Goal: Task Accomplishment & Management: Manage account settings

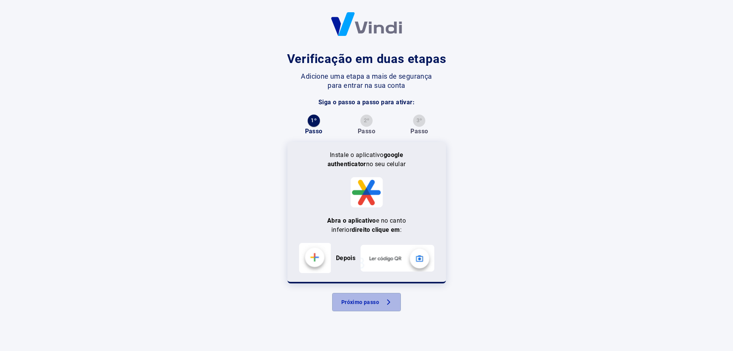
drag, startPoint x: 373, startPoint y: 307, endPoint x: 396, endPoint y: 287, distance: 30.5
click at [374, 307] on button "Próximo passo" at bounding box center [366, 302] width 69 height 18
click at [516, 132] on div "Verificação em duas etapas Adicione uma etapa a mais de segurança para entrar n…" at bounding box center [366, 175] width 733 height 351
click at [350, 258] on b "Depois" at bounding box center [345, 257] width 19 height 7
drag, startPoint x: 315, startPoint y: 258, endPoint x: 365, endPoint y: 164, distance: 106.6
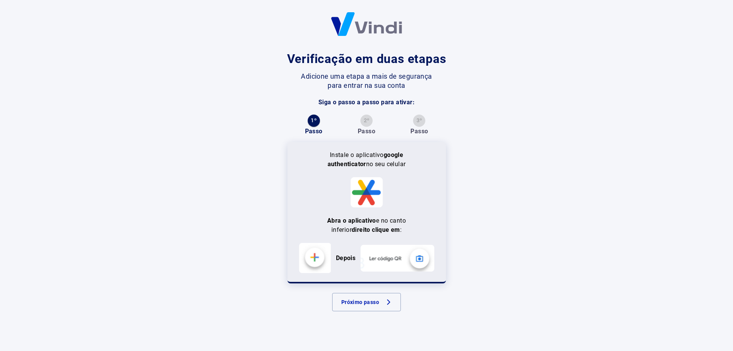
click at [315, 258] on img at bounding box center [315, 258] width 32 height 30
click at [371, 156] on p "Instale o aplicativo google authenticator no seu celular" at bounding box center [366, 159] width 81 height 18
click at [316, 124] on button "1 º" at bounding box center [314, 121] width 12 height 12
click at [312, 116] on button "1 º" at bounding box center [314, 121] width 12 height 12
click at [315, 258] on img at bounding box center [315, 258] width 32 height 30
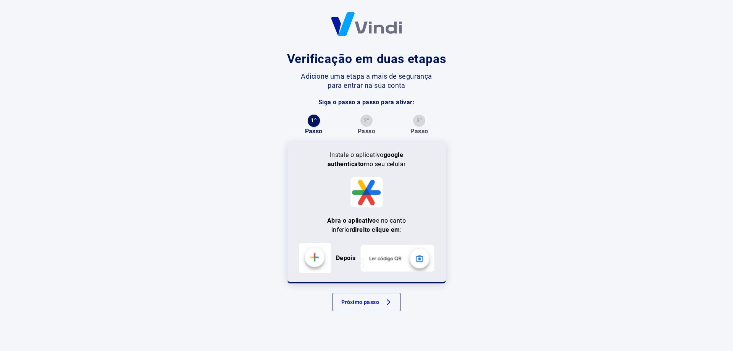
click at [382, 303] on button "Próximo passo" at bounding box center [366, 302] width 69 height 18
click at [317, 258] on img at bounding box center [315, 258] width 32 height 30
drag, startPoint x: 356, startPoint y: 257, endPoint x: 391, endPoint y: 257, distance: 35.1
click at [357, 257] on p "Depois" at bounding box center [345, 257] width 29 height 9
drag, startPoint x: 391, startPoint y: 257, endPoint x: 404, endPoint y: 257, distance: 13.0
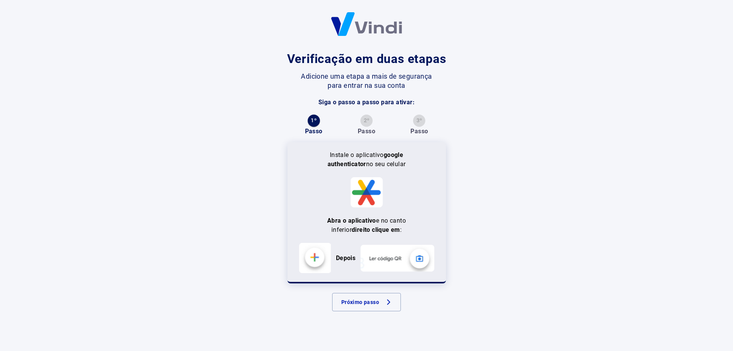
click at [392, 257] on img at bounding box center [397, 258] width 74 height 27
click at [421, 257] on img at bounding box center [397, 258] width 74 height 27
click at [355, 69] on div "Verificação em duas etapas Adicione uma etapa a mais de segurança para entrar n…" at bounding box center [366, 181] width 183 height 262
click at [367, 297] on button "Próximo passo" at bounding box center [366, 302] width 69 height 18
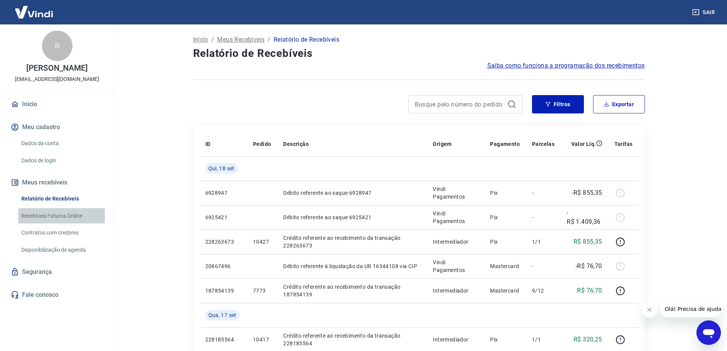
click at [64, 216] on link "Recebíveis Futuros Online" at bounding box center [61, 216] width 87 height 16
click at [630, 106] on button "Exportar" at bounding box center [619, 104] width 52 height 18
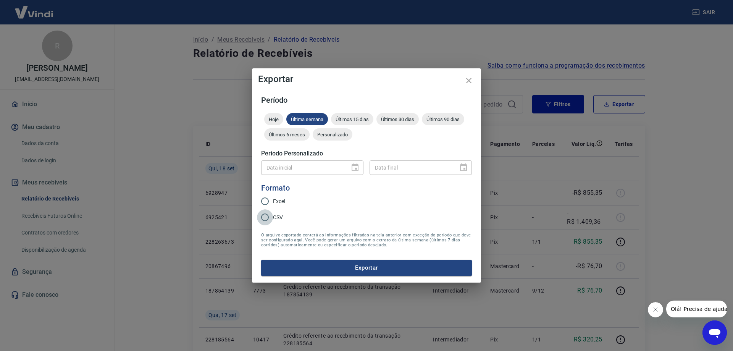
click at [266, 217] on input "CSV" at bounding box center [265, 217] width 16 height 16
radio input "true"
click at [357, 168] on div at bounding box center [352, 168] width 11 height 0
click at [333, 134] on span "Personalizado" at bounding box center [333, 135] width 40 height 6
click at [354, 166] on icon "Choose date" at bounding box center [355, 167] width 7 height 8
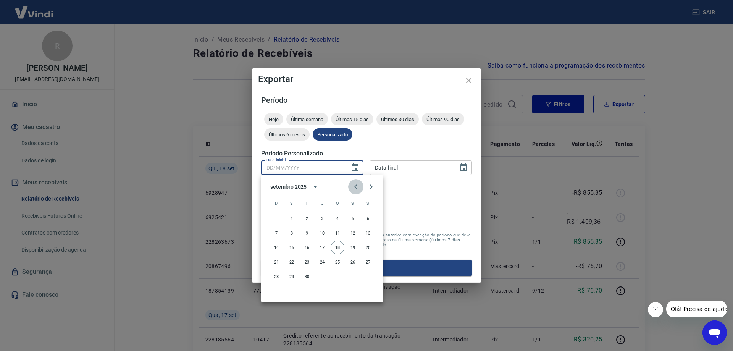
click at [357, 185] on icon "Previous month" at bounding box center [355, 186] width 9 height 9
click at [370, 186] on icon "Next month" at bounding box center [370, 186] width 9 height 9
click at [291, 217] on button "1" at bounding box center [292, 218] width 14 height 14
type input "01/09/2025"
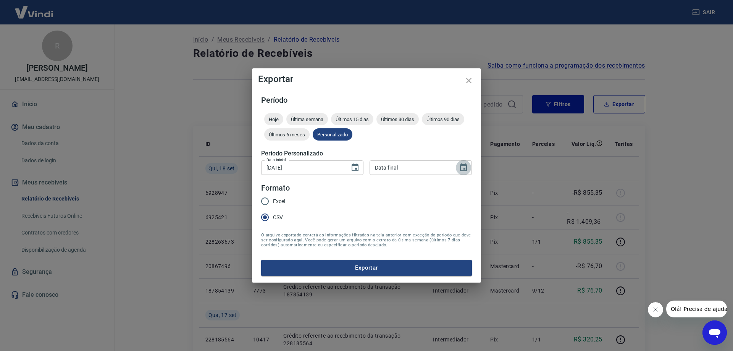
click at [464, 169] on icon "Choose date" at bounding box center [463, 167] width 7 height 8
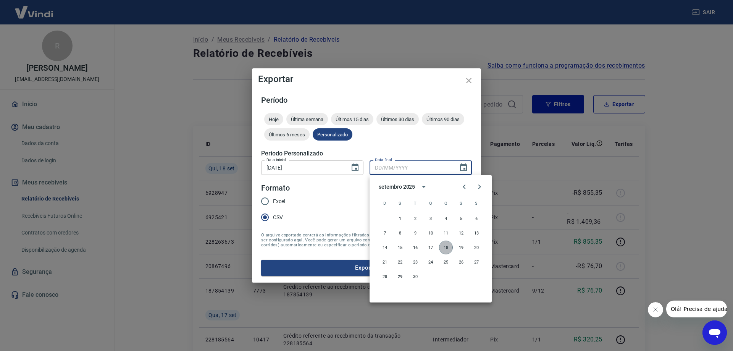
click at [447, 246] on button "18" at bounding box center [446, 248] width 14 height 14
type input "18/09/2025"
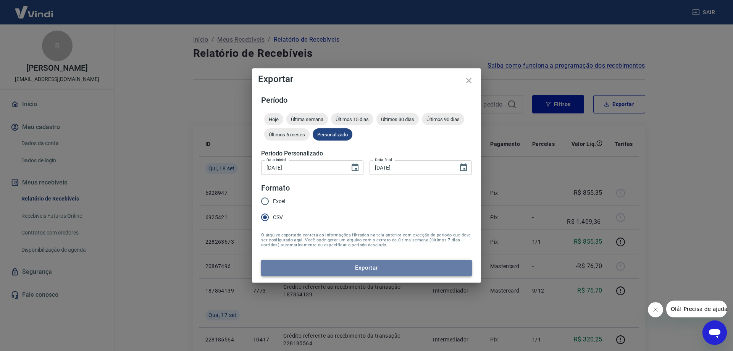
click at [385, 268] on button "Exportar" at bounding box center [366, 268] width 211 height 16
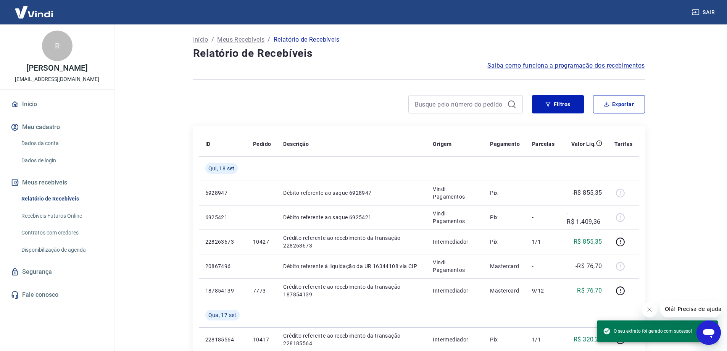
click at [687, 208] on main "Início / Meus Recebíveis / Relatório de Recebíveis Relatório de Recebíveis Saib…" at bounding box center [419, 187] width 617 height 326
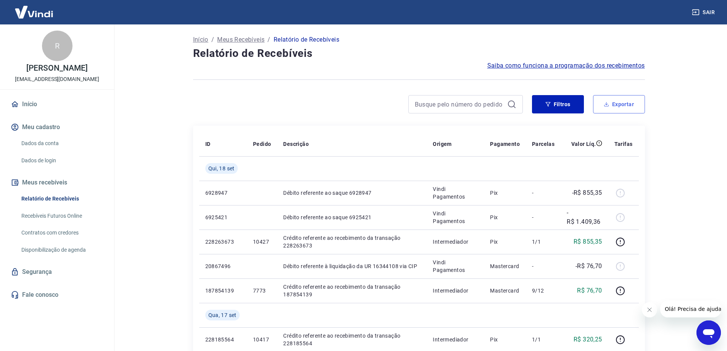
click at [613, 104] on button "Exportar" at bounding box center [619, 104] width 52 height 18
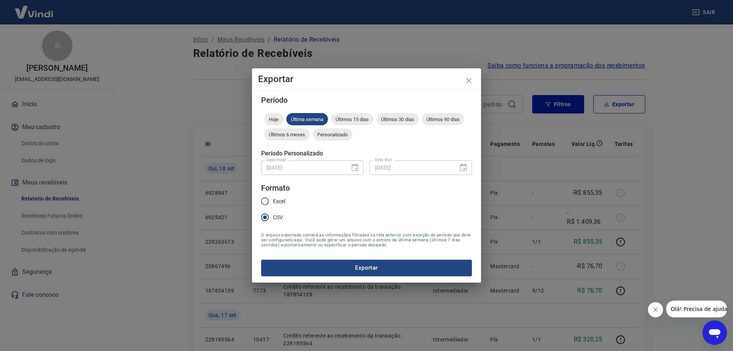
click at [357, 168] on div "01/09/2025 Data inicial" at bounding box center [312, 167] width 102 height 14
click at [339, 135] on span "Personalizado" at bounding box center [333, 135] width 40 height 6
click at [355, 168] on icon "Choose date, selected date is 1 de set de 2025" at bounding box center [354, 167] width 9 height 9
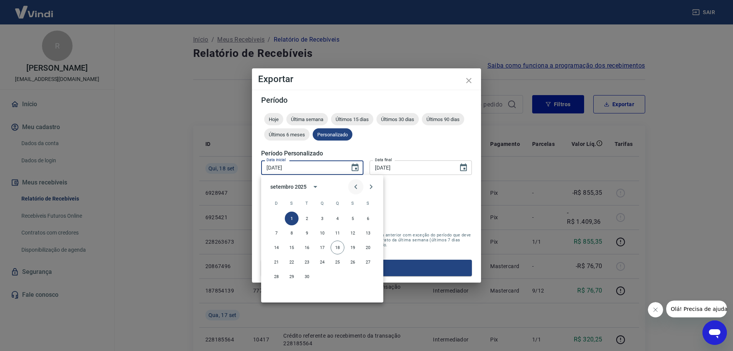
click at [355, 186] on icon "Previous month" at bounding box center [355, 186] width 3 height 5
click at [354, 217] on button "1" at bounding box center [353, 218] width 14 height 14
type input "01/08/2025"
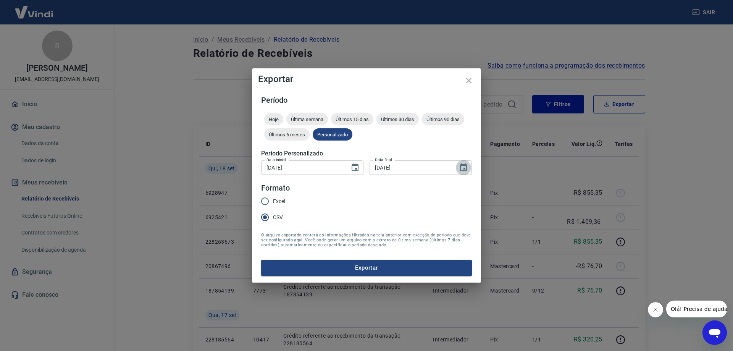
click at [466, 165] on icon "Choose date, selected date is 18 de set de 2025" at bounding box center [463, 167] width 7 height 8
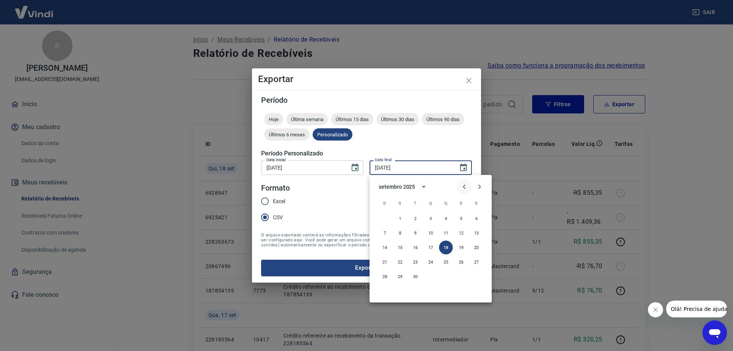
click at [463, 186] on icon "Previous month" at bounding box center [464, 186] width 9 height 9
click at [385, 293] on button "31" at bounding box center [385, 291] width 14 height 14
type input "31/08/2025"
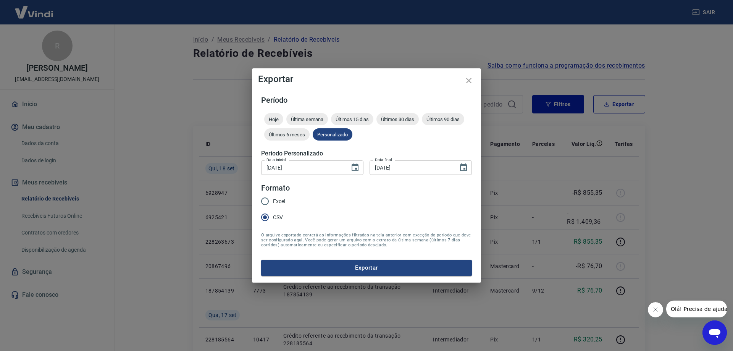
click at [354, 262] on button "Exportar" at bounding box center [366, 268] width 211 height 16
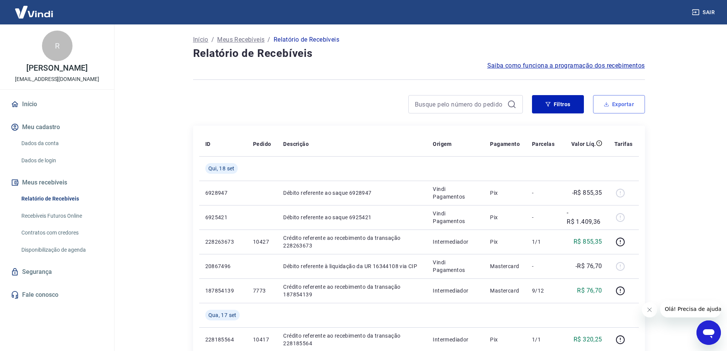
click at [622, 101] on button "Exportar" at bounding box center [619, 104] width 52 height 18
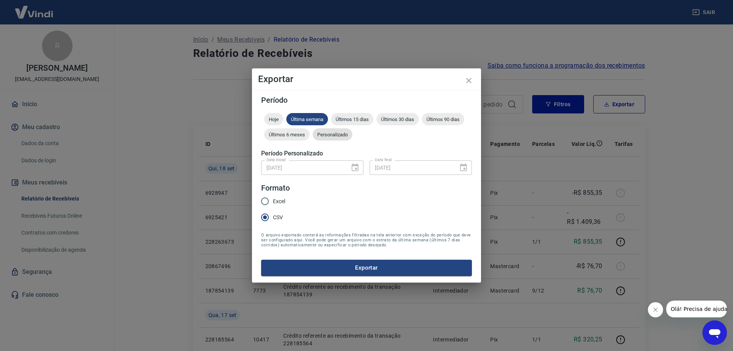
click at [333, 133] on span "Personalizado" at bounding box center [333, 135] width 40 height 6
click at [355, 169] on icon "Choose date, selected date is 1 de ago de 2025" at bounding box center [355, 167] width 7 height 8
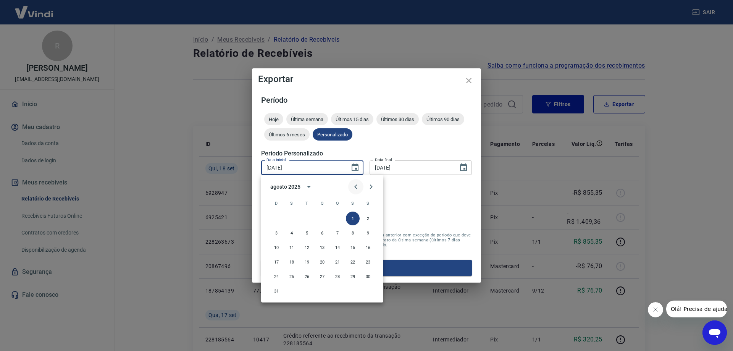
click at [355, 184] on icon "Previous month" at bounding box center [355, 186] width 9 height 9
click at [308, 217] on button "1" at bounding box center [307, 218] width 14 height 14
type input "01/07/2025"
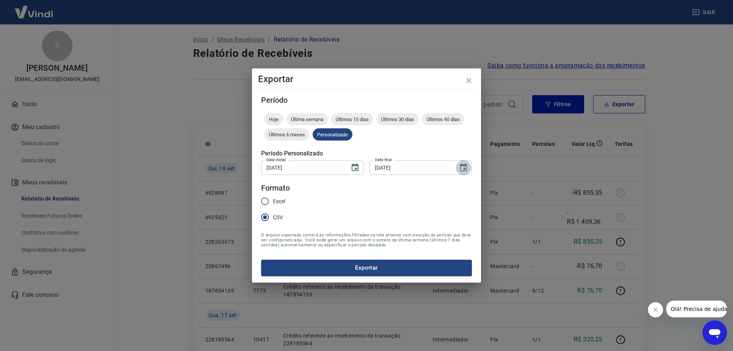
click at [464, 166] on icon "Choose date, selected date is 31 de ago de 2025" at bounding box center [463, 167] width 9 height 9
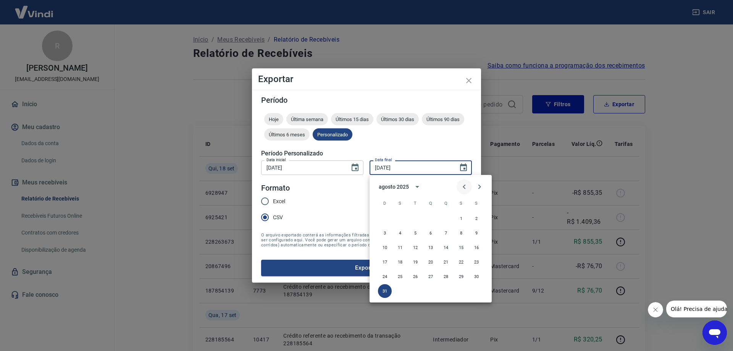
click at [465, 186] on icon "Previous month" at bounding box center [464, 186] width 9 height 9
click at [444, 273] on button "31" at bounding box center [446, 277] width 14 height 14
type input "31/07/2025"
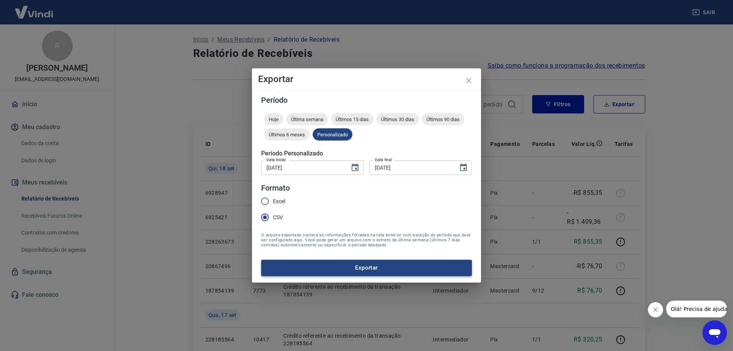
click at [364, 265] on button "Exportar" at bounding box center [366, 268] width 211 height 16
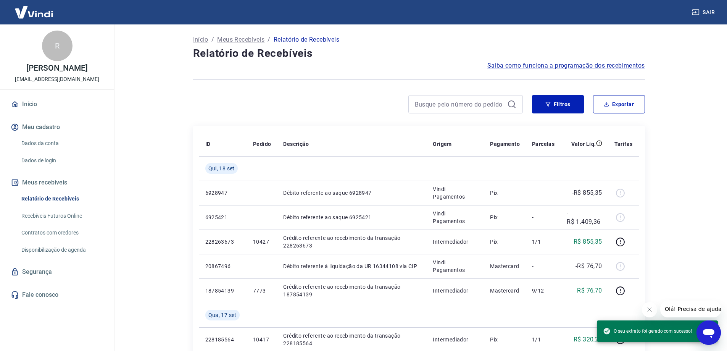
click at [663, 187] on main "Início / Meus Recebíveis / Relatório de Recebíveis Relatório de Recebíveis Saib…" at bounding box center [419, 187] width 617 height 326
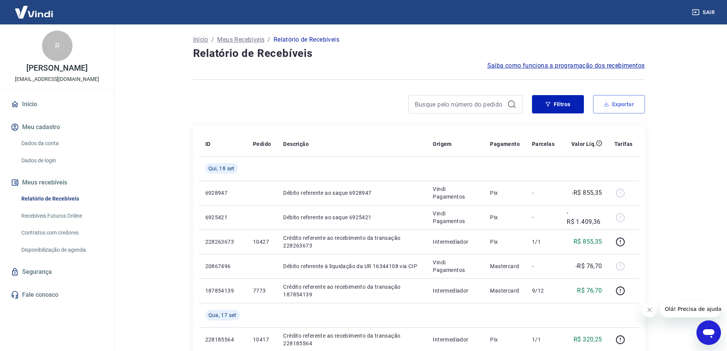
click at [613, 101] on button "Exportar" at bounding box center [619, 104] width 52 height 18
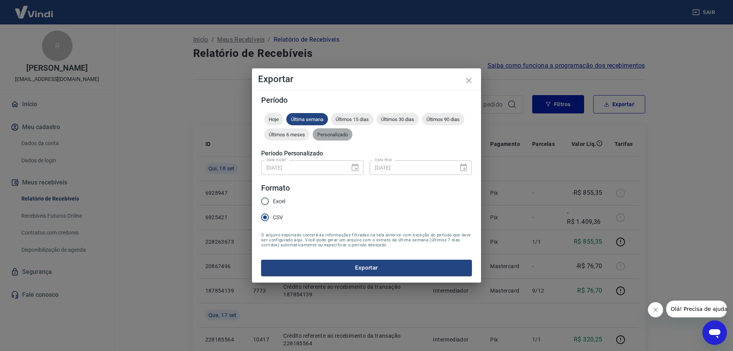
click at [339, 138] on div "Personalizado" at bounding box center [333, 134] width 40 height 12
click at [351, 167] on icon "Choose date, selected date is 1 de jul de 2025" at bounding box center [354, 167] width 9 height 9
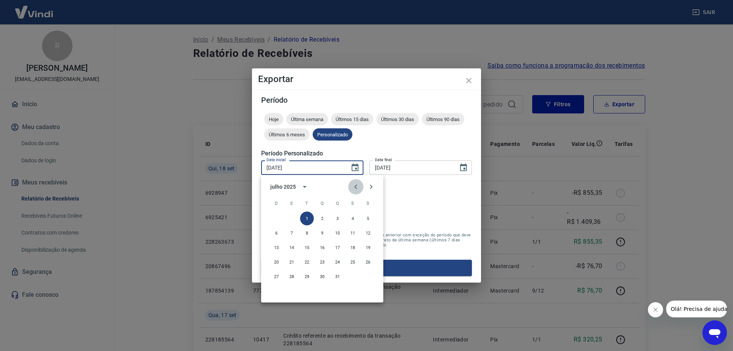
click at [356, 185] on icon "Previous month" at bounding box center [355, 186] width 3 height 5
click at [276, 216] on button "1" at bounding box center [277, 218] width 14 height 14
type input "01/06/2025"
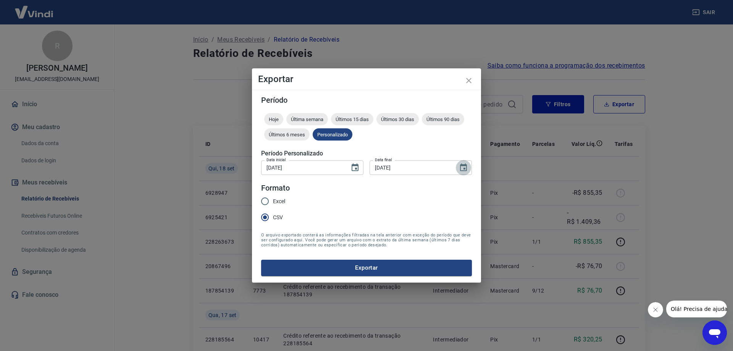
click at [464, 167] on icon "Choose date, selected date is 31 de jul de 2025" at bounding box center [463, 167] width 9 height 9
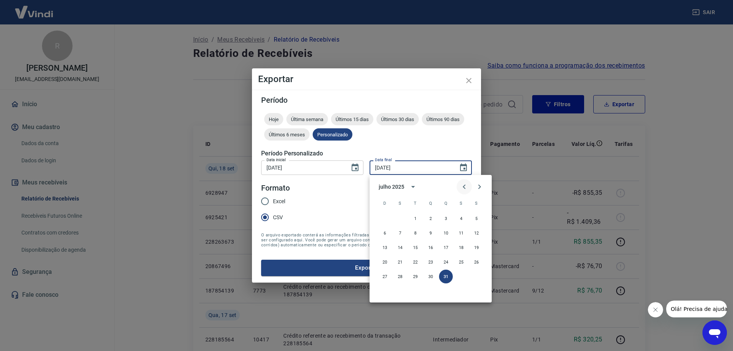
click at [464, 186] on icon "Previous month" at bounding box center [464, 186] width 3 height 5
click at [398, 276] on button "30" at bounding box center [400, 277] width 14 height 14
type input "30/06/2025"
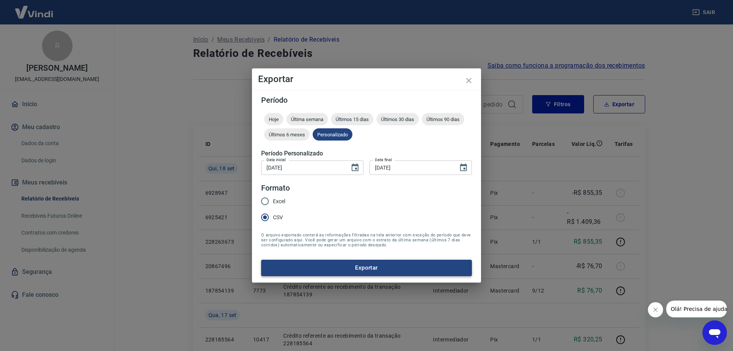
click at [360, 268] on button "Exportar" at bounding box center [366, 268] width 211 height 16
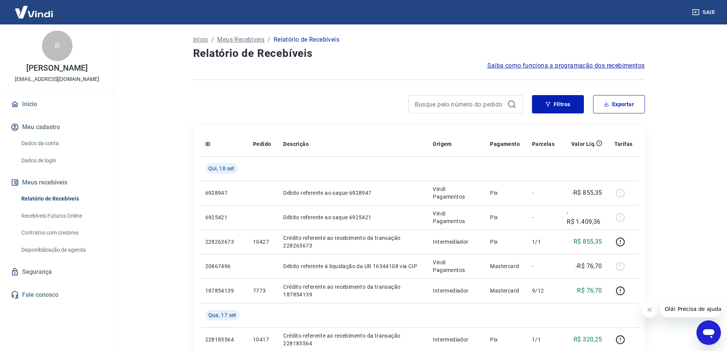
click at [620, 108] on button "Exportar" at bounding box center [619, 104] width 52 height 18
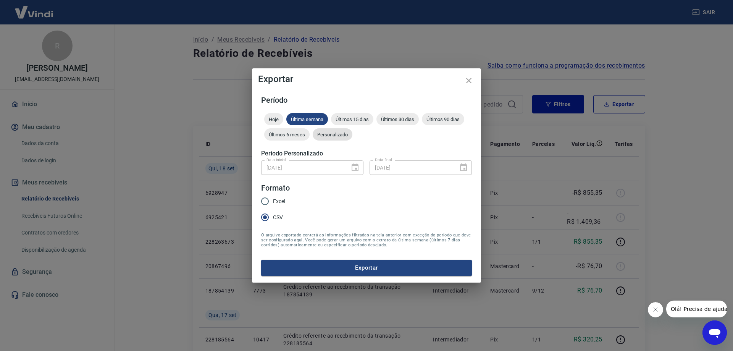
click at [341, 137] on span "Personalizado" at bounding box center [333, 135] width 40 height 6
click at [357, 166] on icon "Choose date, selected date is 1 de jun de 2025" at bounding box center [355, 167] width 7 height 8
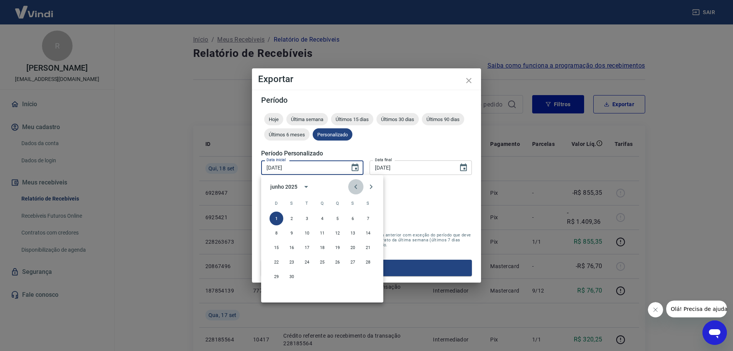
click at [355, 186] on icon "Previous month" at bounding box center [355, 186] width 3 height 5
click at [337, 218] on button "1" at bounding box center [338, 218] width 14 height 14
type input "01/05/2025"
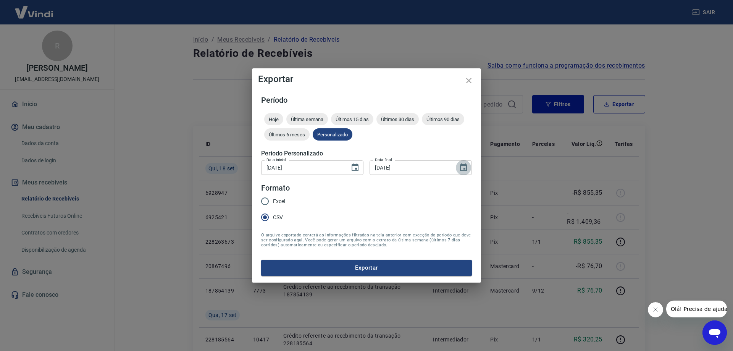
drag, startPoint x: 464, startPoint y: 168, endPoint x: 459, endPoint y: 170, distance: 5.6
click at [464, 168] on icon "Choose date, selected date is 30 de jun de 2025" at bounding box center [463, 167] width 7 height 8
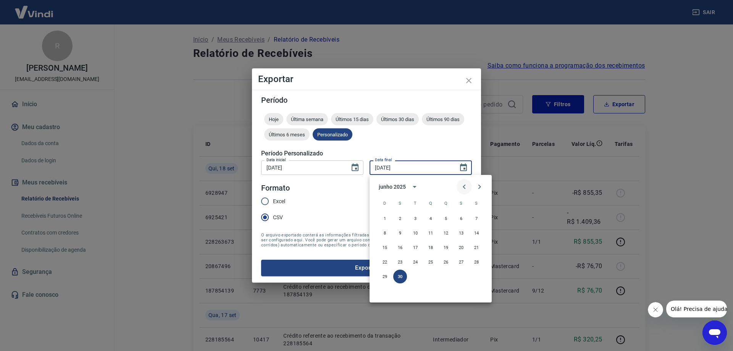
click at [465, 186] on icon "Previous month" at bounding box center [464, 186] width 9 height 9
click at [473, 275] on button "31" at bounding box center [477, 277] width 14 height 14
type input "31/05/2025"
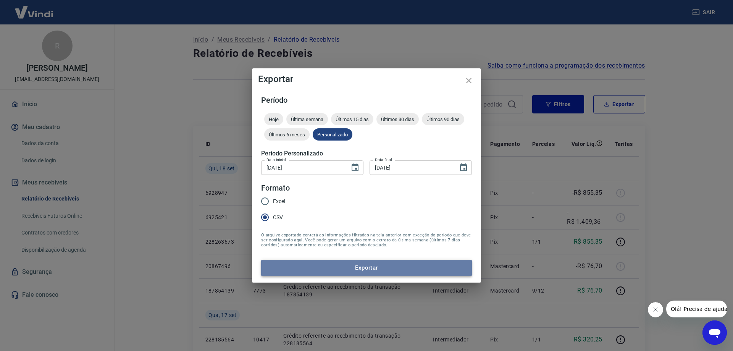
click at [360, 267] on button "Exportar" at bounding box center [366, 268] width 211 height 16
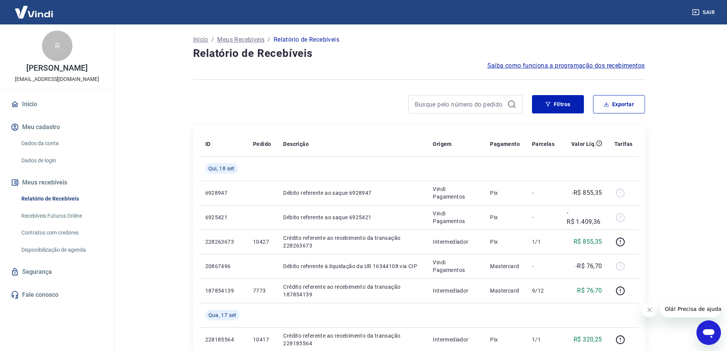
click at [32, 103] on link "Início" at bounding box center [57, 104] width 96 height 17
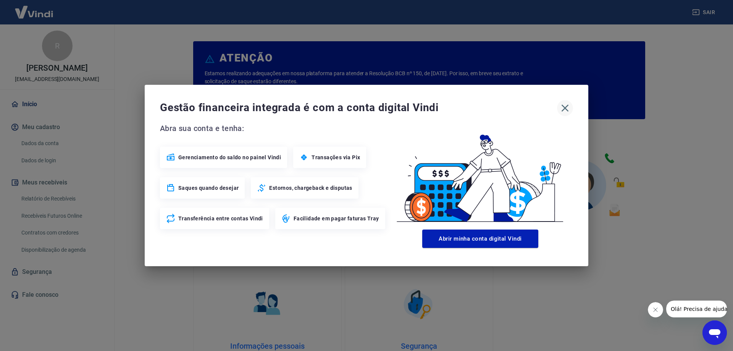
click at [565, 107] on icon "button" at bounding box center [565, 108] width 12 height 12
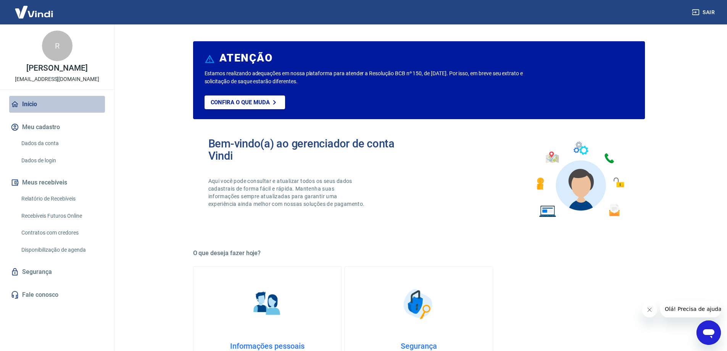
click at [27, 102] on link "Início" at bounding box center [57, 104] width 96 height 17
click at [38, 142] on link "Dados da conta" at bounding box center [61, 144] width 87 height 16
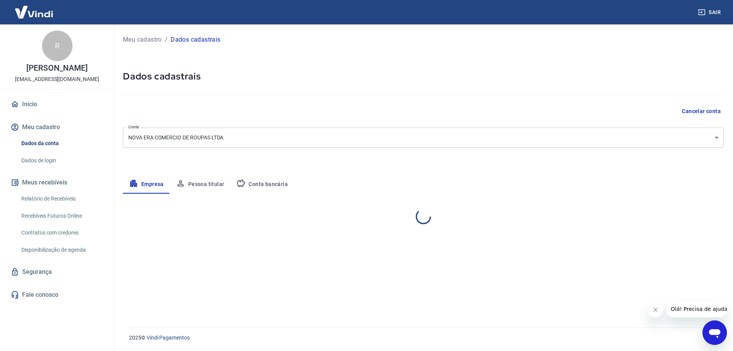
select select "MG"
select select "business"
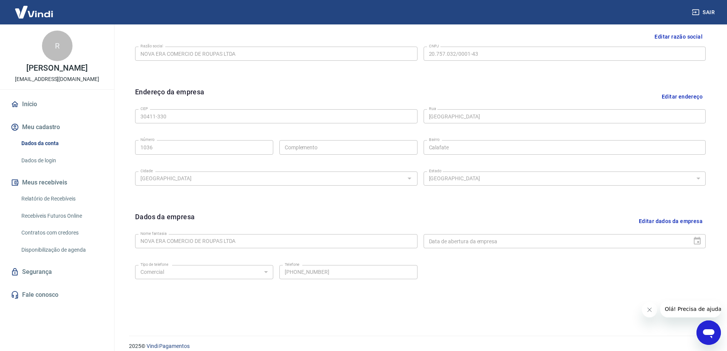
scroll to position [200, 0]
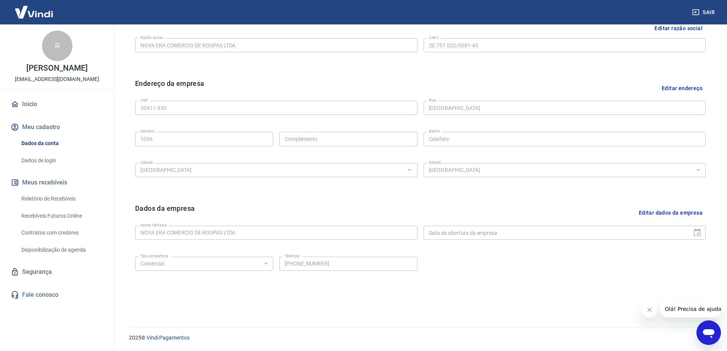
click at [28, 105] on link "Início" at bounding box center [57, 104] width 96 height 17
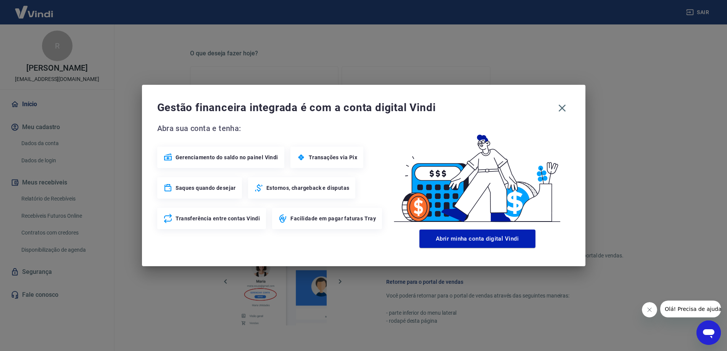
scroll to position [323, 0]
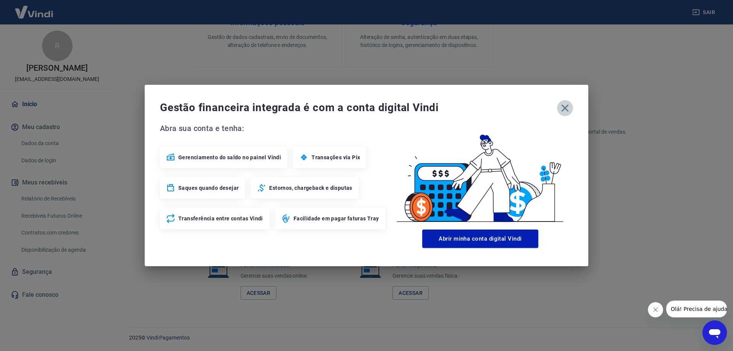
drag, startPoint x: 565, startPoint y: 105, endPoint x: 498, endPoint y: 105, distance: 66.8
click at [564, 105] on icon "button" at bounding box center [565, 108] width 12 height 12
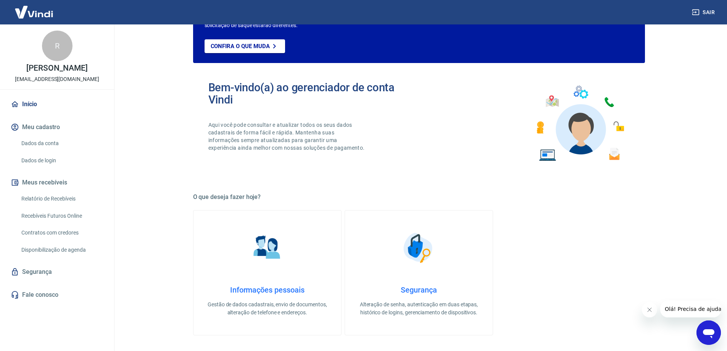
scroll to position [0, 0]
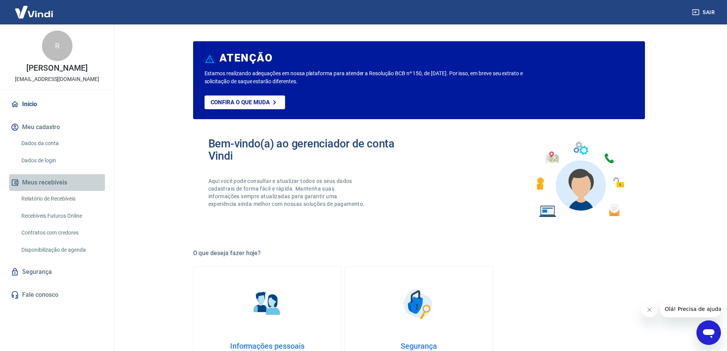
click at [50, 184] on button "Meus recebíveis" at bounding box center [57, 182] width 96 height 17
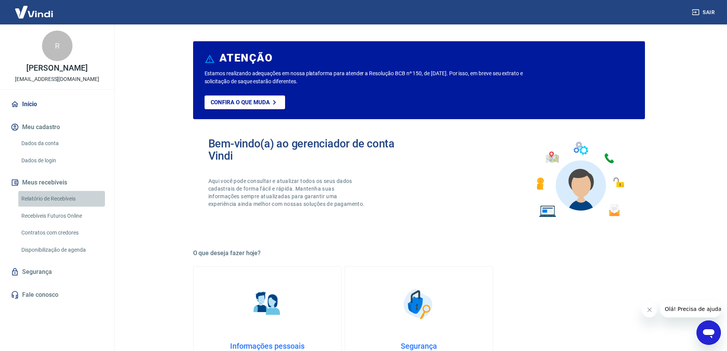
click at [44, 196] on link "Relatório de Recebíveis" at bounding box center [61, 199] width 87 height 16
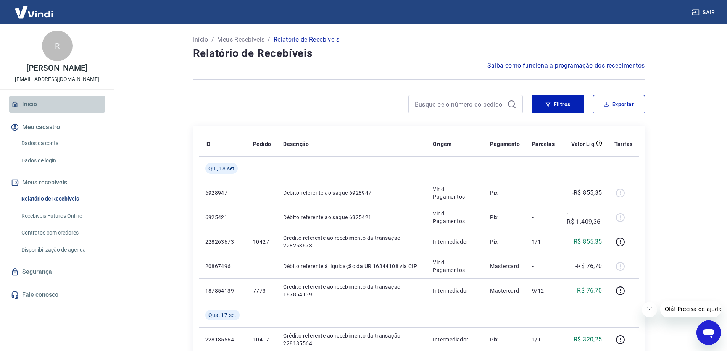
click at [17, 103] on icon at bounding box center [15, 104] width 8 height 8
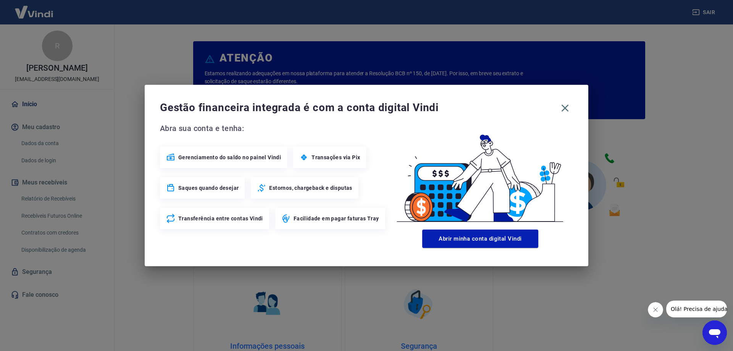
click at [342, 155] on span "Transações via Pix" at bounding box center [336, 157] width 48 height 8
click at [303, 157] on circle at bounding box center [303, 157] width 9 height 9
click at [566, 107] on icon "button" at bounding box center [565, 108] width 7 height 7
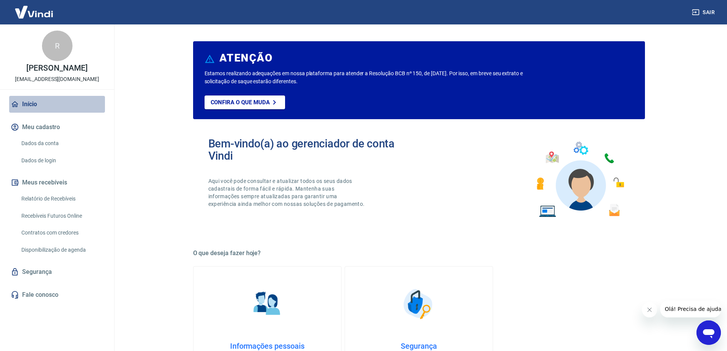
click at [25, 104] on link "Início" at bounding box center [57, 104] width 96 height 17
click at [65, 42] on div "R" at bounding box center [57, 46] width 31 height 31
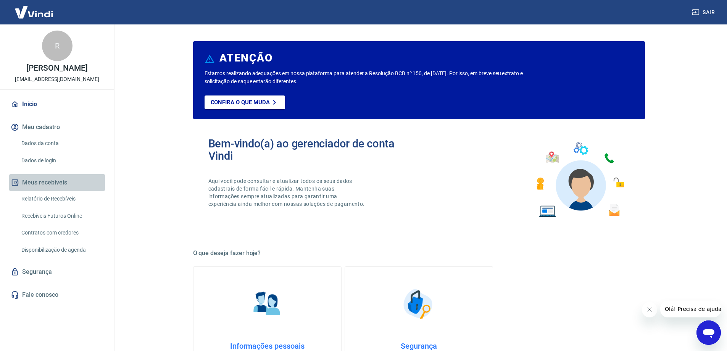
click at [26, 181] on button "Meus recebíveis" at bounding box center [57, 182] width 96 height 17
click at [28, 181] on button "Meus recebíveis" at bounding box center [57, 182] width 96 height 17
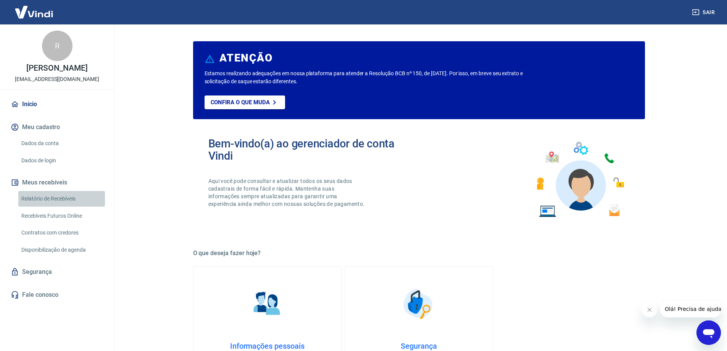
click at [41, 198] on link "Relatório de Recebíveis" at bounding box center [61, 199] width 87 height 16
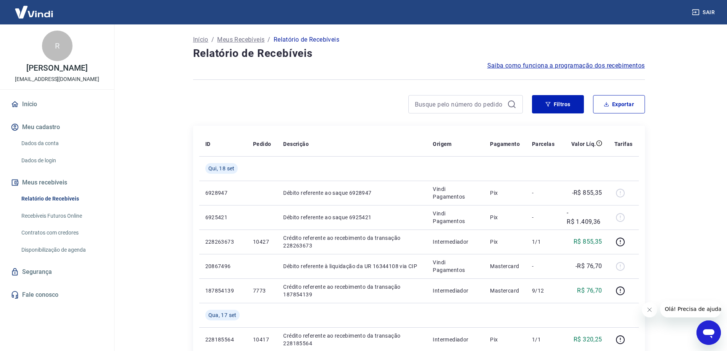
click at [201, 39] on p "Início" at bounding box center [200, 39] width 15 height 9
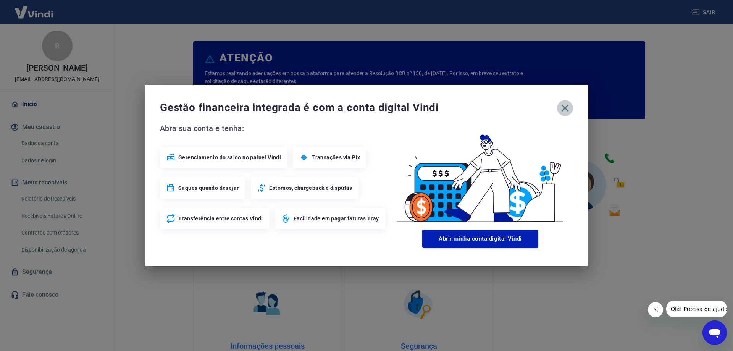
click at [569, 105] on icon "button" at bounding box center [565, 108] width 12 height 12
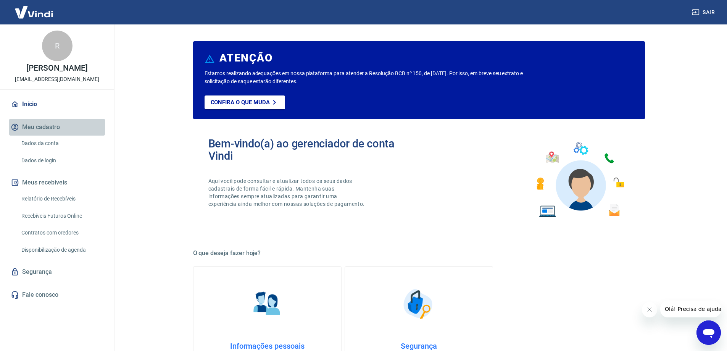
click at [39, 128] on button "Meu cadastro" at bounding box center [57, 127] width 96 height 17
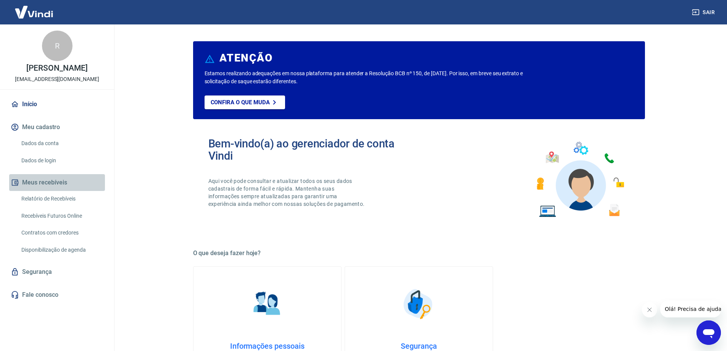
click at [17, 179] on icon "button" at bounding box center [15, 182] width 8 height 8
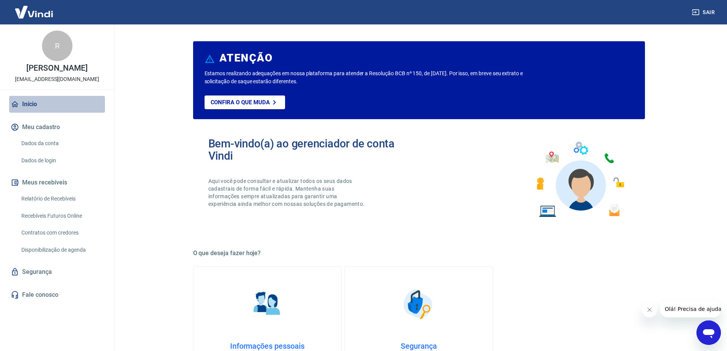
click at [21, 103] on link "Início" at bounding box center [57, 104] width 96 height 17
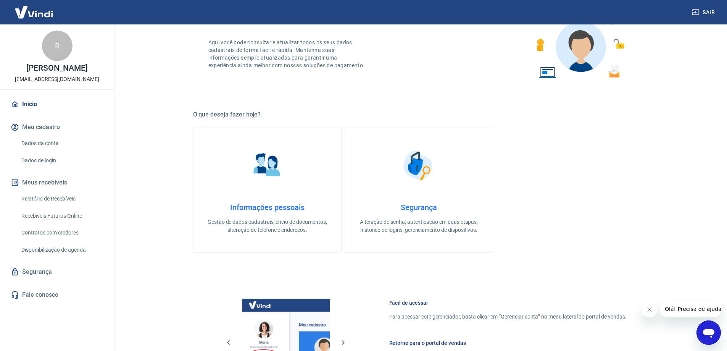
scroll to position [18, 0]
